Goal: Find specific page/section: Find specific page/section

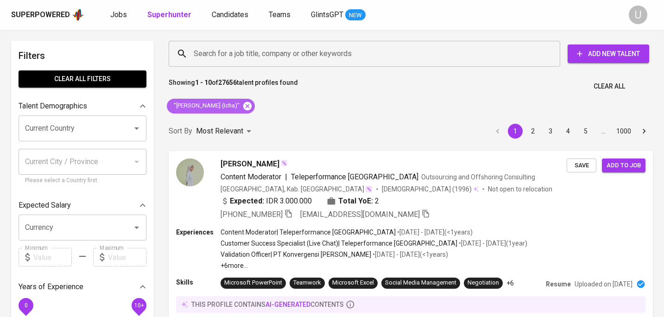
click at [253, 106] on icon at bounding box center [247, 106] width 10 height 10
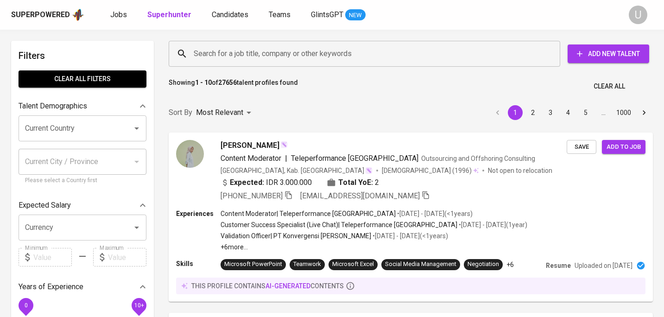
click at [254, 58] on input "Search for a job title, company or other keywords" at bounding box center [366, 54] width 351 height 18
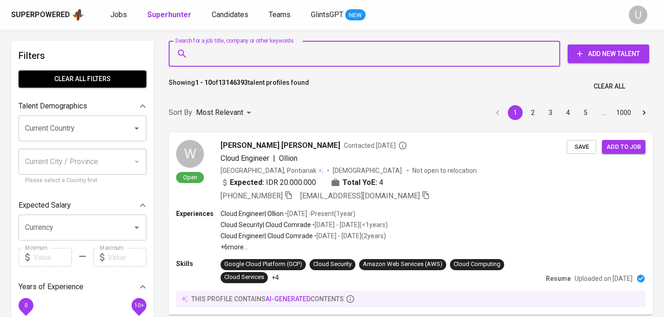
click at [255, 58] on input "Search for a job title, company or other keywords" at bounding box center [366, 54] width 351 height 18
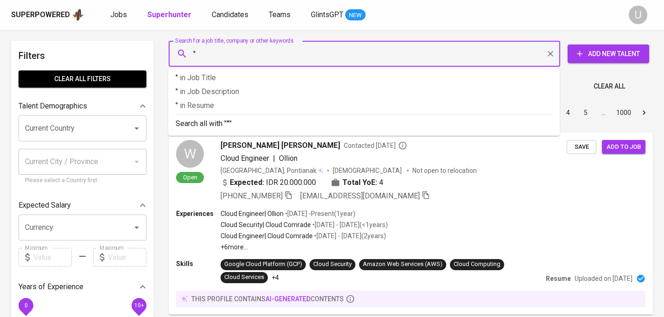
paste input "Lalitya Christyanti"
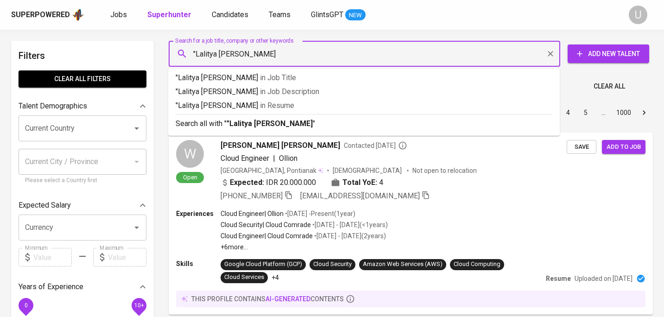
type input ""Lalitya Christyanti""
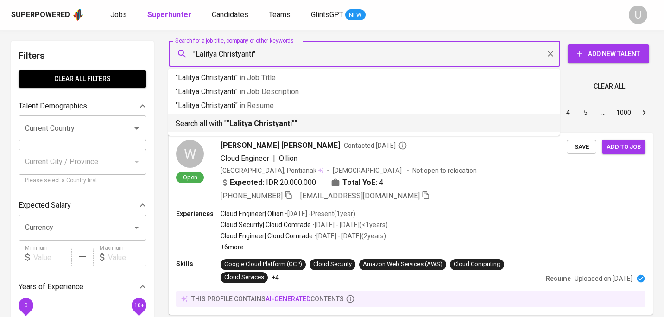
click at [274, 123] on b ""Lalitya Christyanti"" at bounding box center [261, 123] width 68 height 9
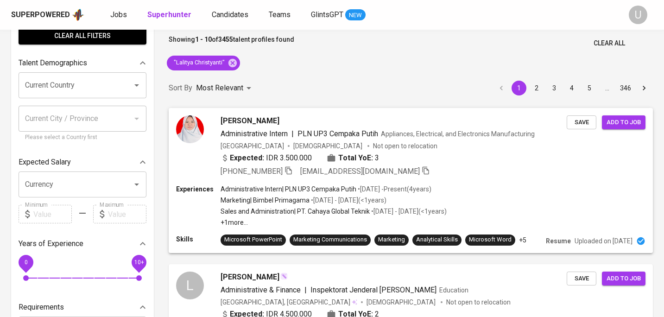
scroll to position [34, 0]
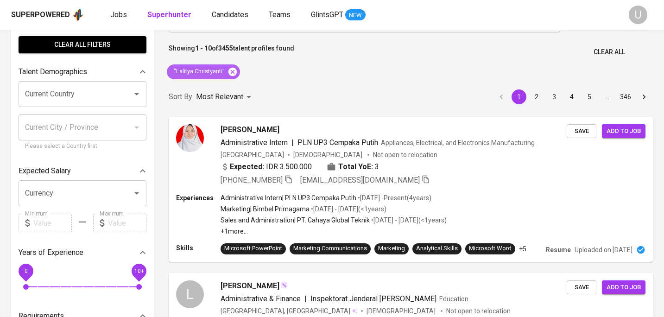
click at [231, 72] on icon at bounding box center [233, 71] width 8 height 8
click at [252, 56] on p "Showing 1 - 10 of 3455 talent profiles found" at bounding box center [232, 52] width 126 height 17
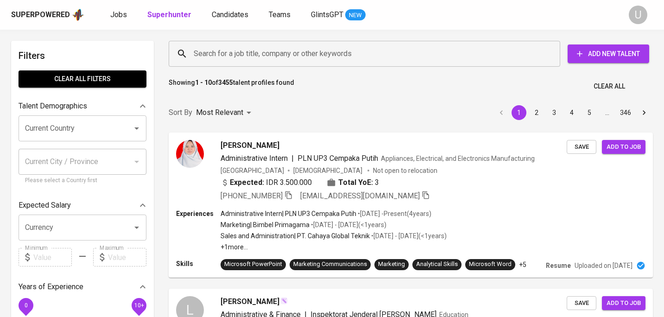
click at [252, 57] on input "Search for a job title, company or other keywords" at bounding box center [366, 54] width 351 height 18
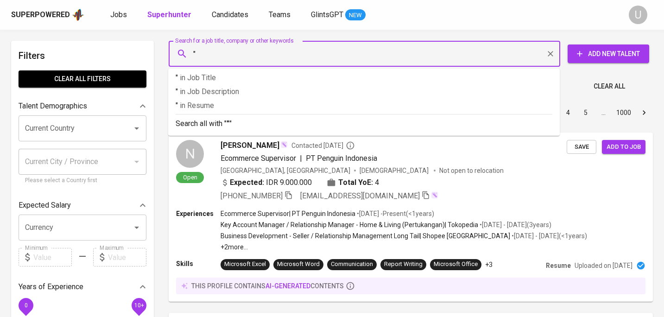
paste input "Ayuning Setiorini"
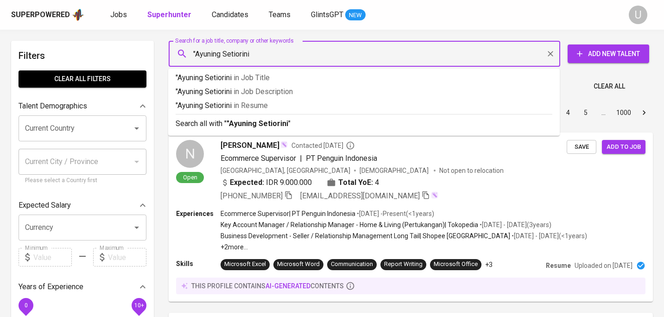
type input ""Ayuning Setiorini""
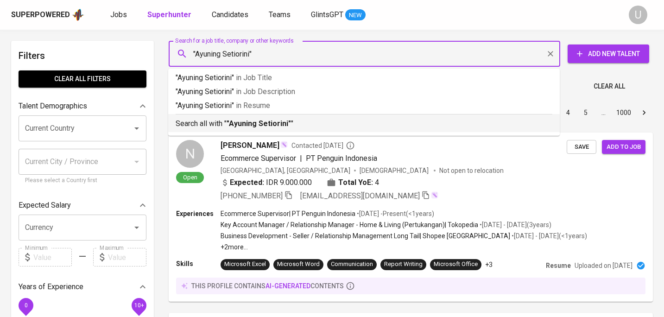
click at [252, 121] on b ""Ayuning Setiorini"" at bounding box center [259, 123] width 64 height 9
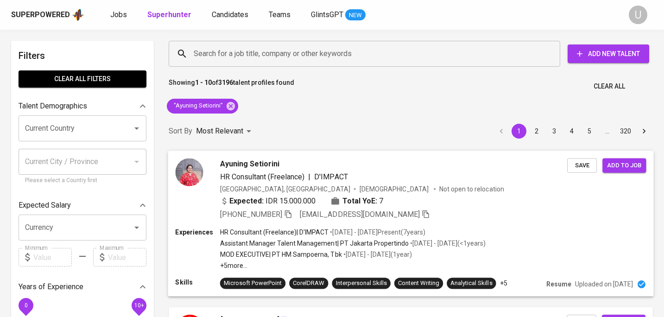
click at [249, 166] on span "Ayuning Setiorini" at bounding box center [249, 163] width 59 height 11
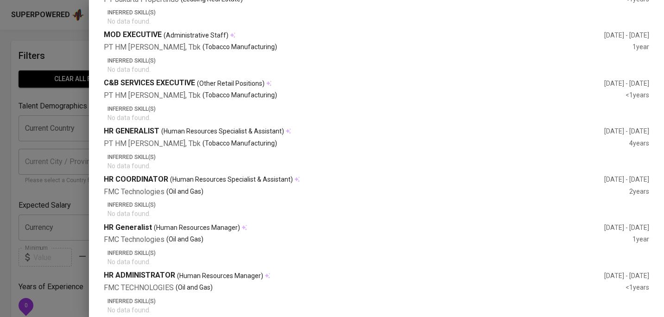
scroll to position [441, 0]
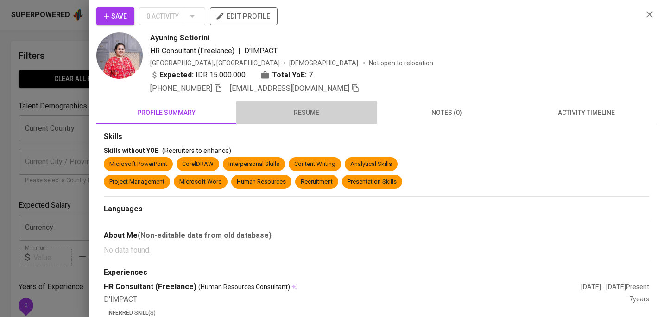
click at [300, 111] on span "resume" at bounding box center [306, 113] width 129 height 12
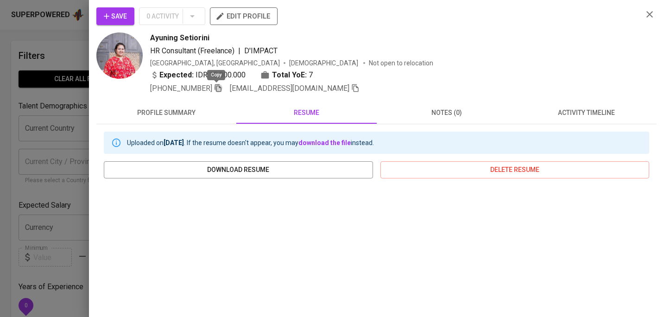
click at [216, 88] on icon "button" at bounding box center [218, 88] width 8 height 8
click at [216, 88] on icon "button" at bounding box center [218, 87] width 8 height 8
click at [656, 15] on button "button" at bounding box center [650, 14] width 14 height 14
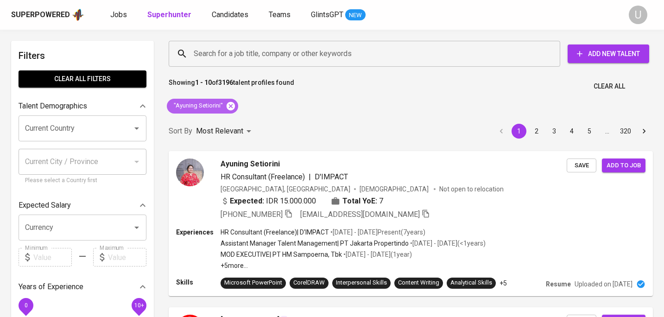
click at [232, 106] on icon at bounding box center [231, 106] width 8 height 8
click at [245, 55] on input "Search for a job title, company or other keywords" at bounding box center [366, 54] width 351 height 18
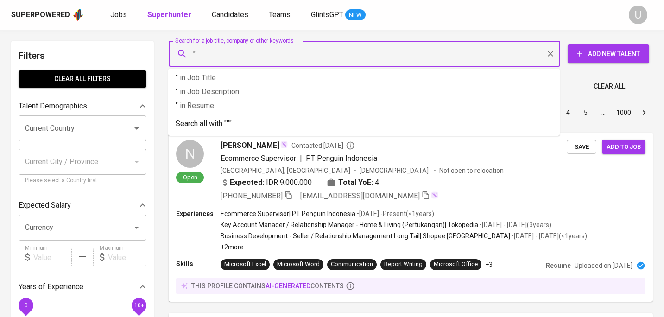
paste input "[PERSON_NAME]"
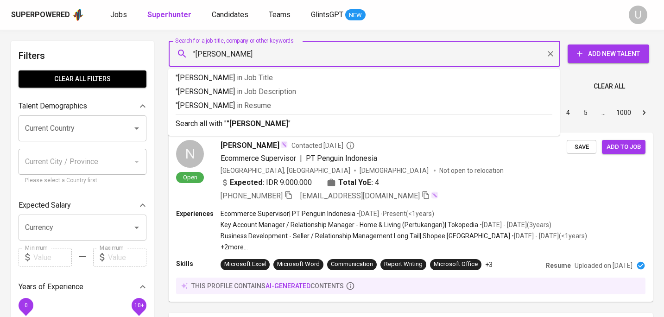
type input ""[PERSON_NAME] Pramesthi""
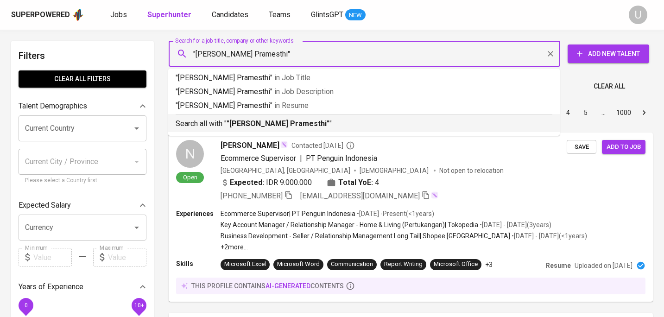
click at [236, 125] on b ""[PERSON_NAME] Pramesthi"" at bounding box center [278, 123] width 103 height 9
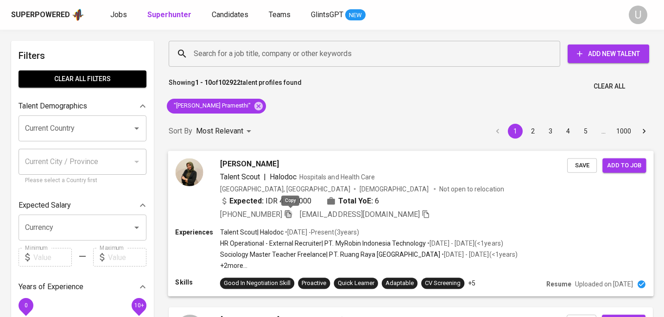
click at [291, 214] on icon "button" at bounding box center [288, 214] width 8 height 8
click at [255, 102] on icon at bounding box center [259, 106] width 8 height 8
click at [245, 60] on input "Search for a job title, company or other keywords" at bounding box center [366, 54] width 351 height 18
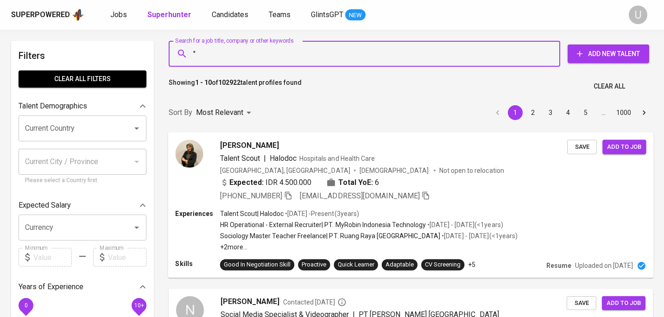
paste input "[PERSON_NAME]"
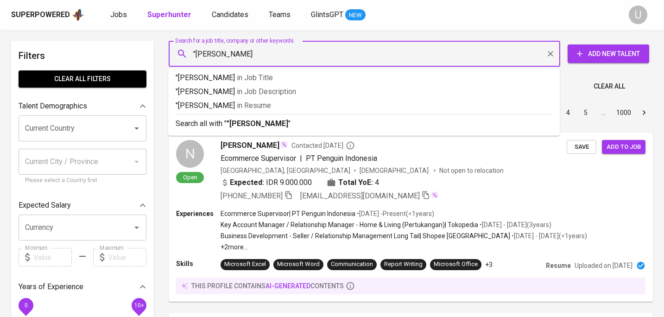
type input ""Aisyah Nabeela""
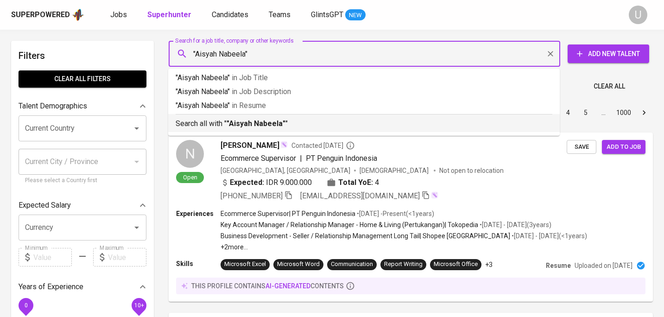
click at [259, 130] on li "Search all with " "[PERSON_NAME]" "" at bounding box center [364, 123] width 392 height 18
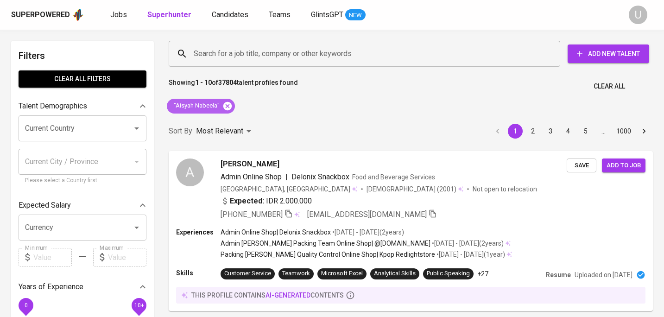
click at [228, 108] on icon at bounding box center [228, 106] width 10 height 10
click at [227, 52] on input "Search for a job title, company or other keywords" at bounding box center [366, 54] width 351 height 18
click at [228, 55] on input "Search for a job title, company or other keywords" at bounding box center [366, 54] width 351 height 18
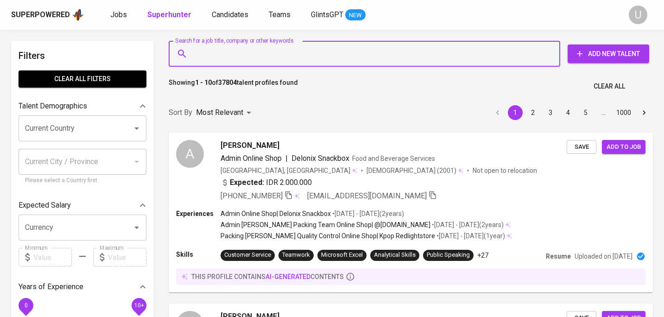
type input """
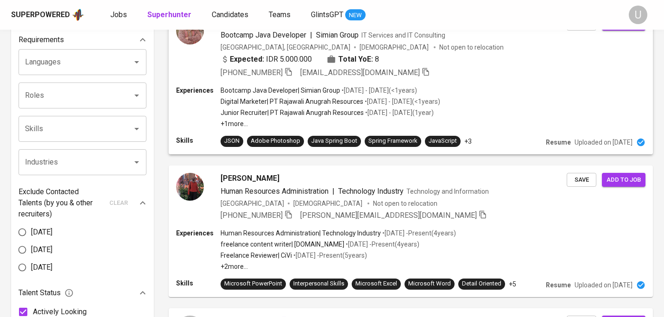
scroll to position [312, 0]
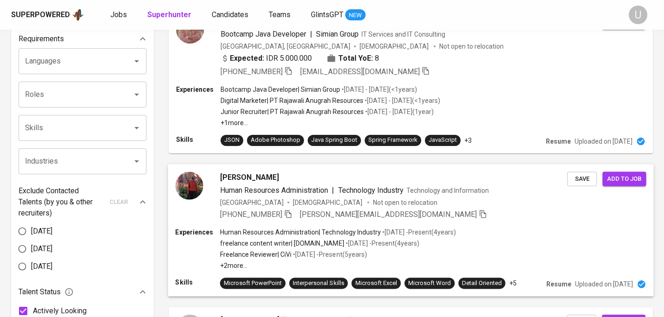
click at [325, 174] on div "[PERSON_NAME]" at bounding box center [393, 177] width 347 height 11
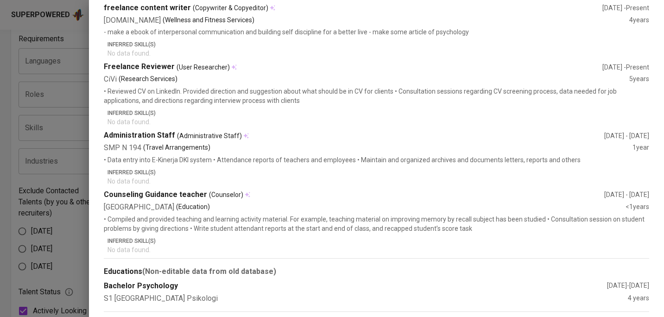
scroll to position [316, 0]
